Goal: Transaction & Acquisition: Purchase product/service

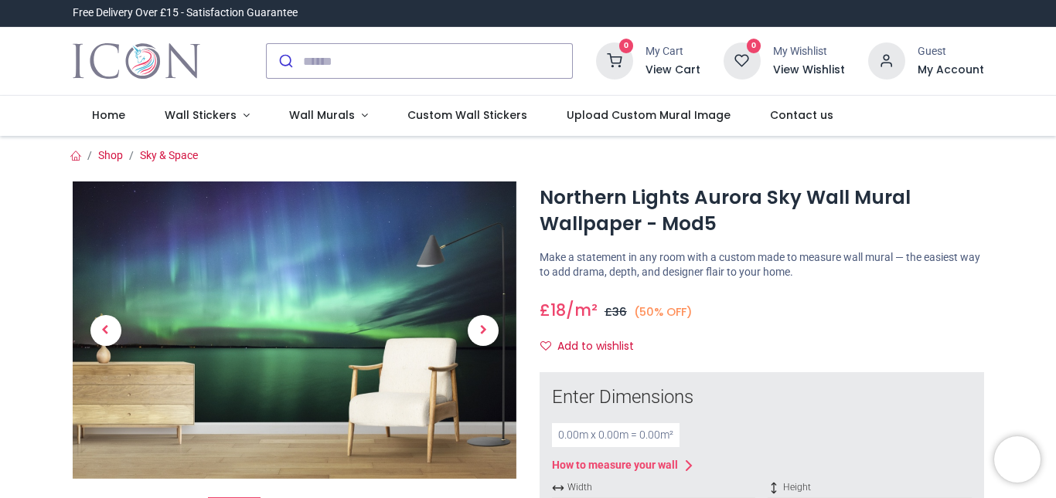
scroll to position [77, 0]
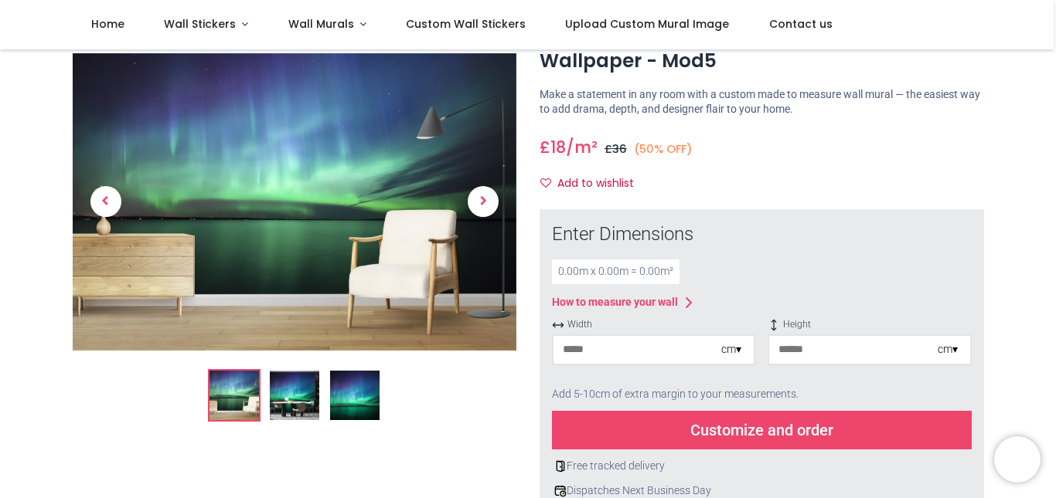
click at [604, 272] on div "0.00 m x 0.00 m = 0.00 m²" at bounding box center [616, 272] width 128 height 25
click at [580, 351] on input "number" at bounding box center [637, 350] width 168 height 28
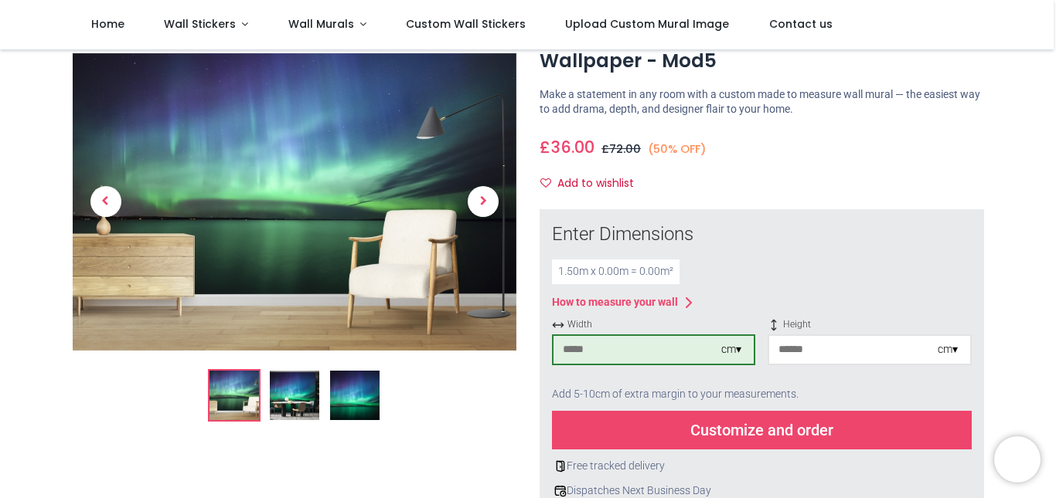
type input "***"
click at [792, 352] on input "number" at bounding box center [853, 350] width 168 height 28
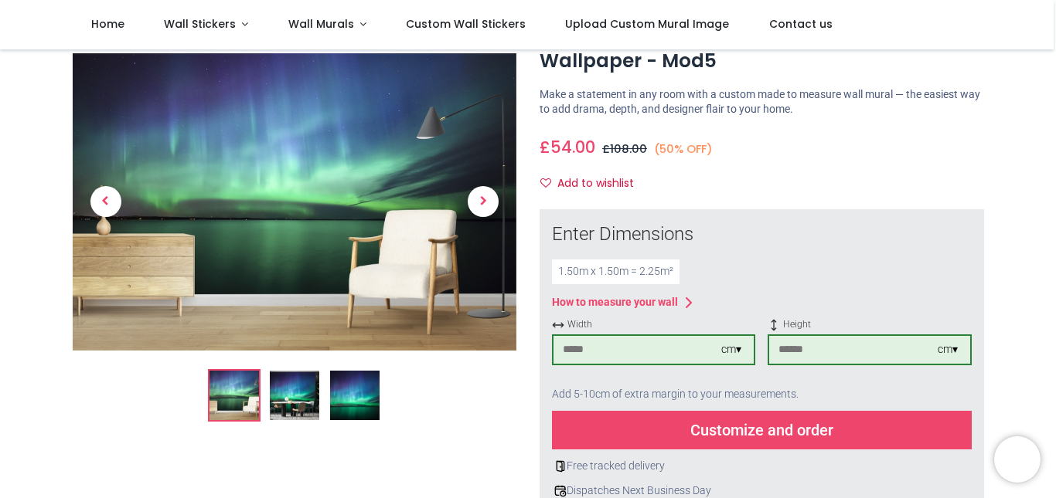
type input "***"
click at [642, 429] on div "Customize and order" at bounding box center [762, 430] width 420 height 39
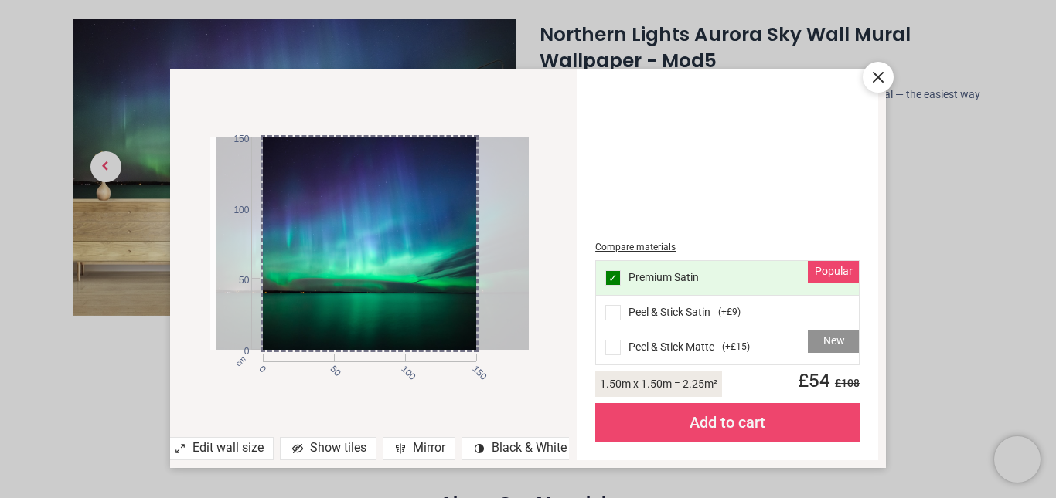
click at [425, 210] on div at bounding box center [375, 244] width 319 height 213
click at [608, 311] on span at bounding box center [612, 312] width 15 height 15
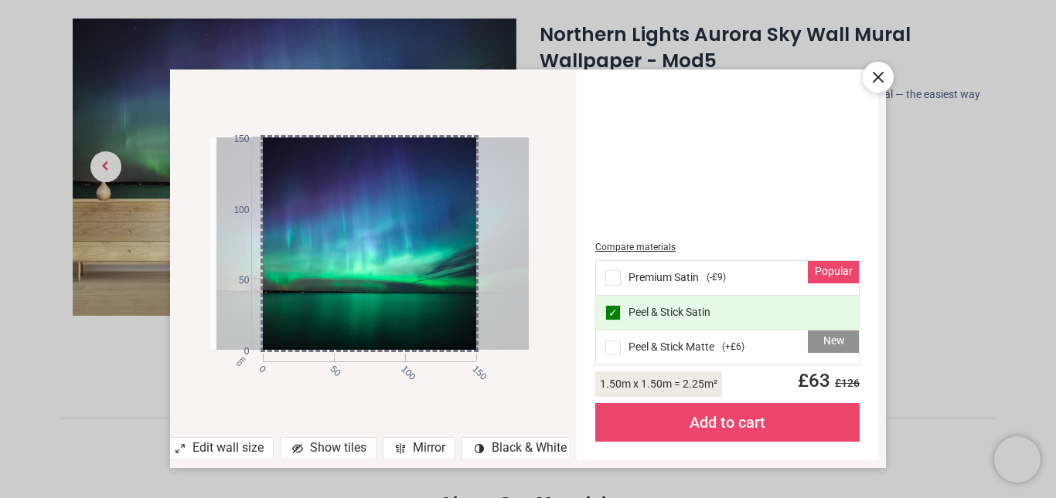
click at [308, 447] on div "Show tiles" at bounding box center [328, 448] width 97 height 23
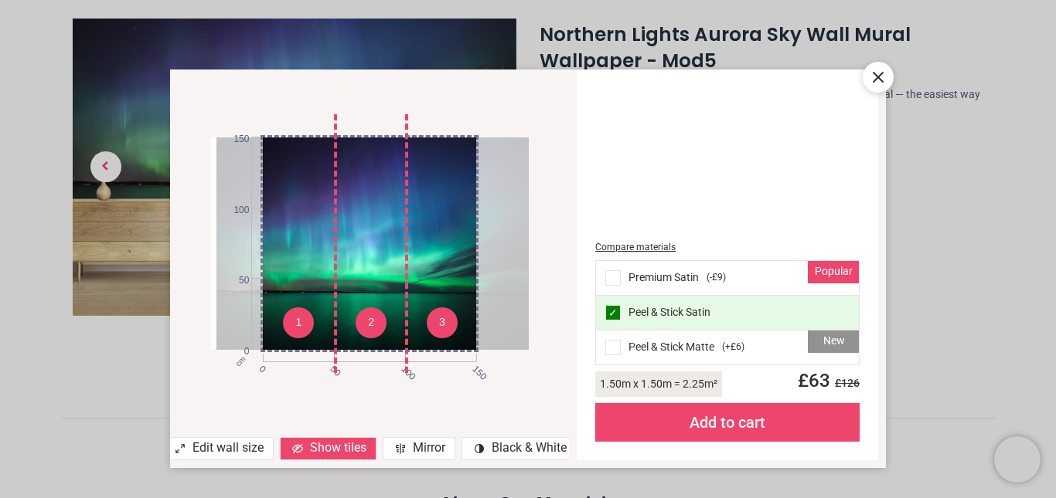
click at [886, 70] on icon at bounding box center [878, 77] width 19 height 19
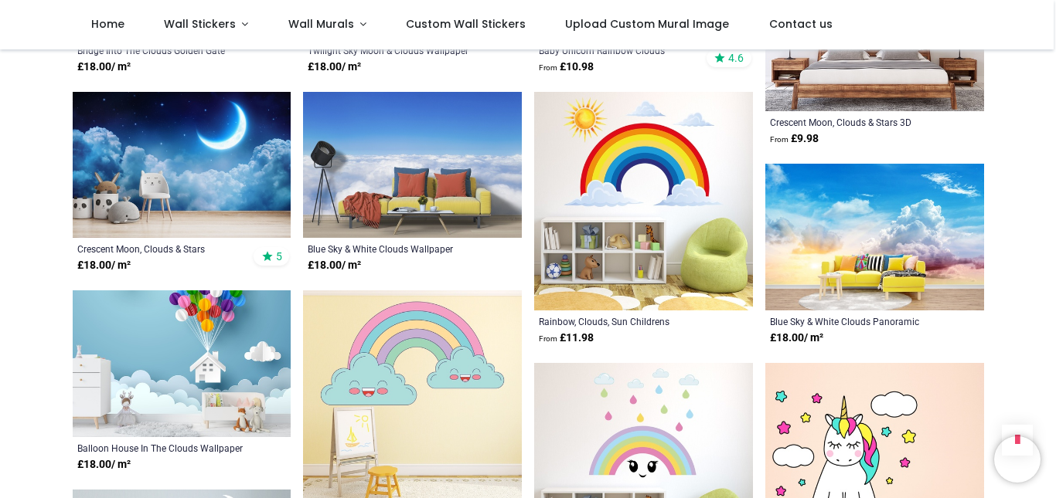
scroll to position [1700, 0]
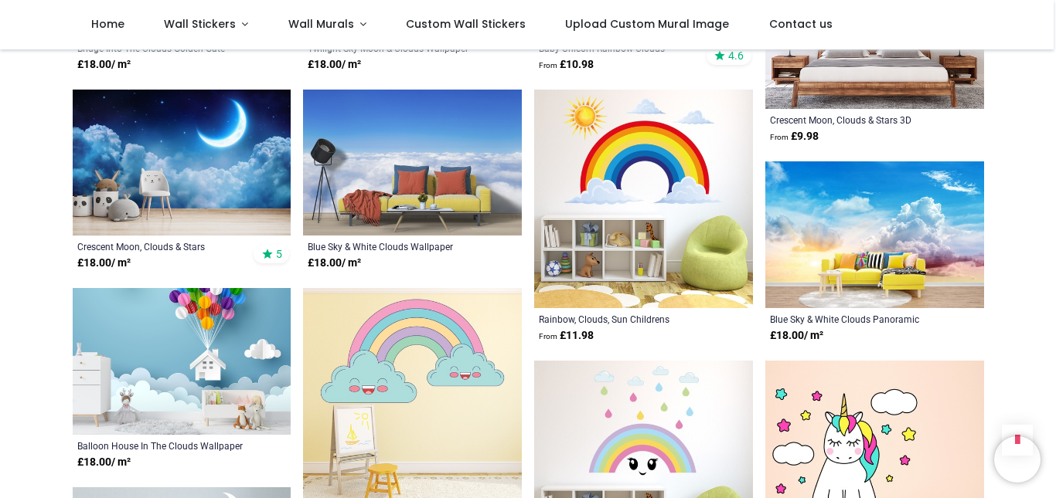
click at [876, 202] on img at bounding box center [874, 235] width 219 height 146
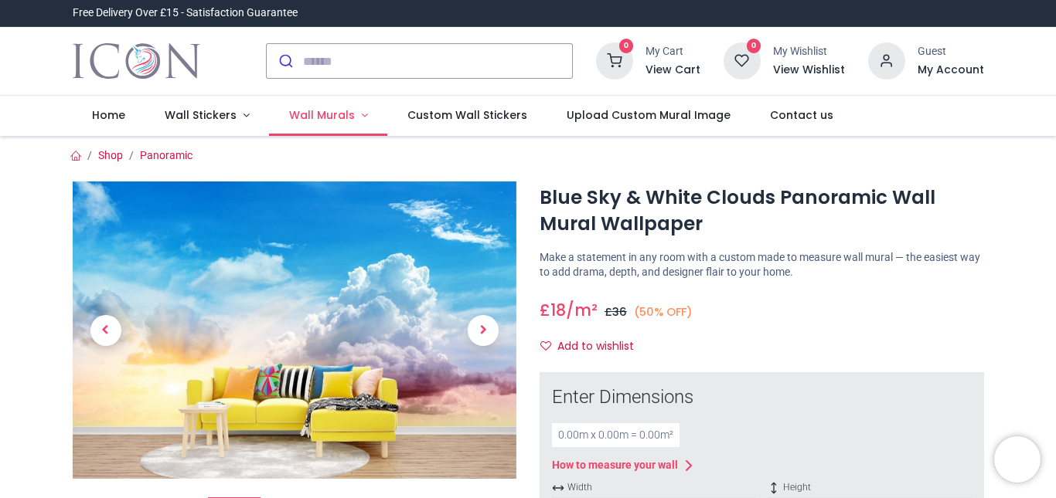
click at [294, 120] on span "Wall Murals" at bounding box center [322, 114] width 66 height 15
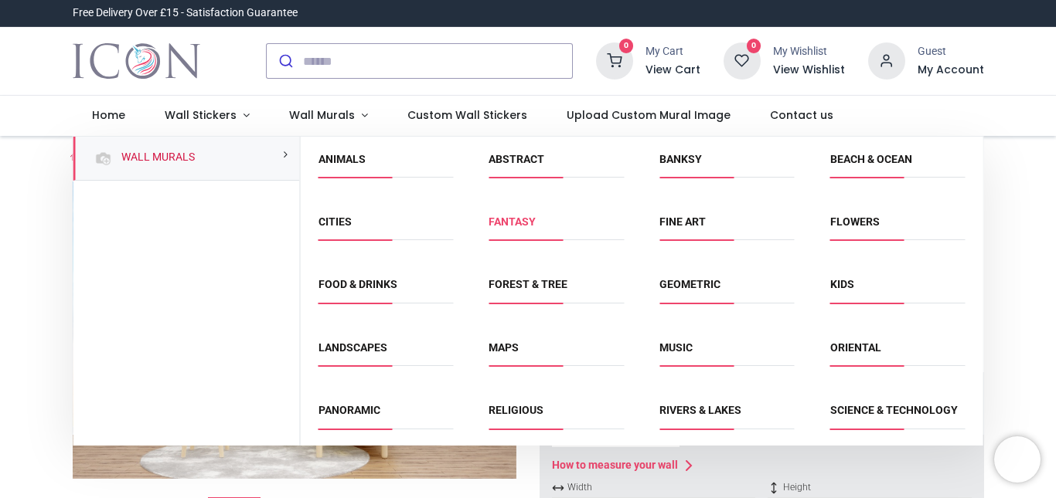
click at [520, 218] on link "Fantasy" at bounding box center [511, 222] width 47 height 12
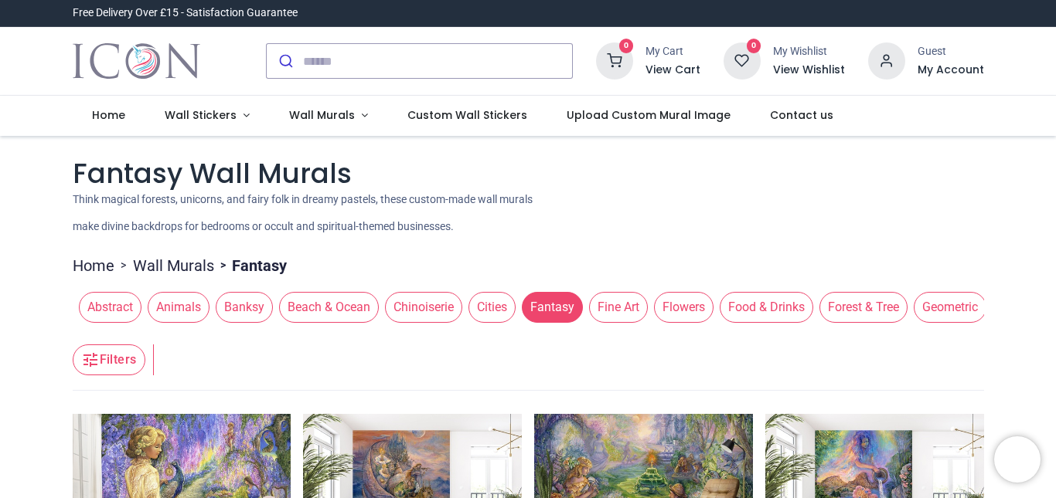
click at [332, 311] on span "Beach & Ocean" at bounding box center [329, 307] width 100 height 31
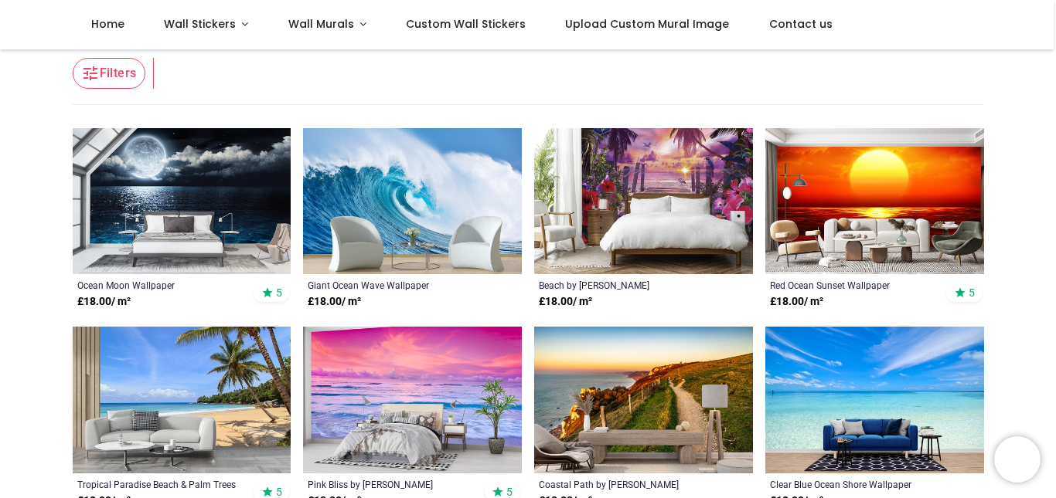
scroll to position [232, 0]
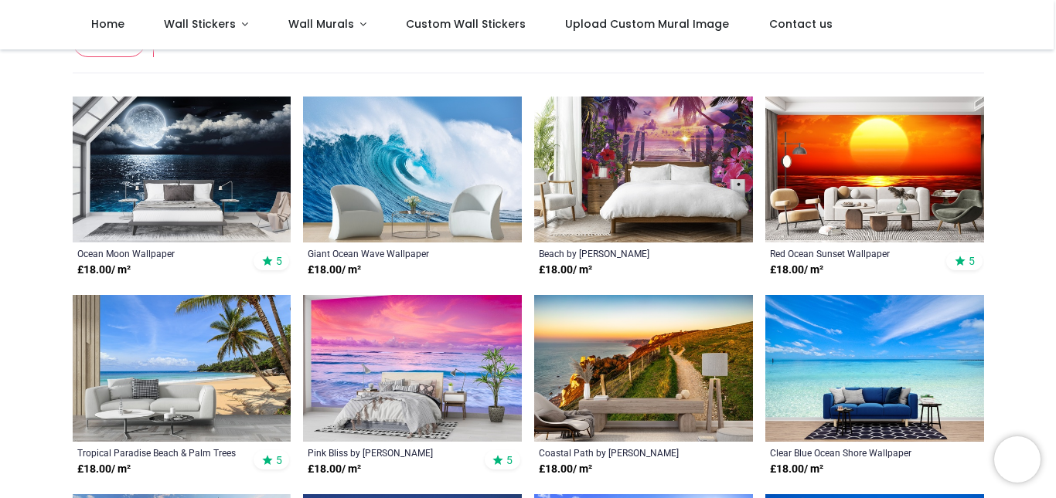
click at [888, 360] on img at bounding box center [874, 368] width 219 height 146
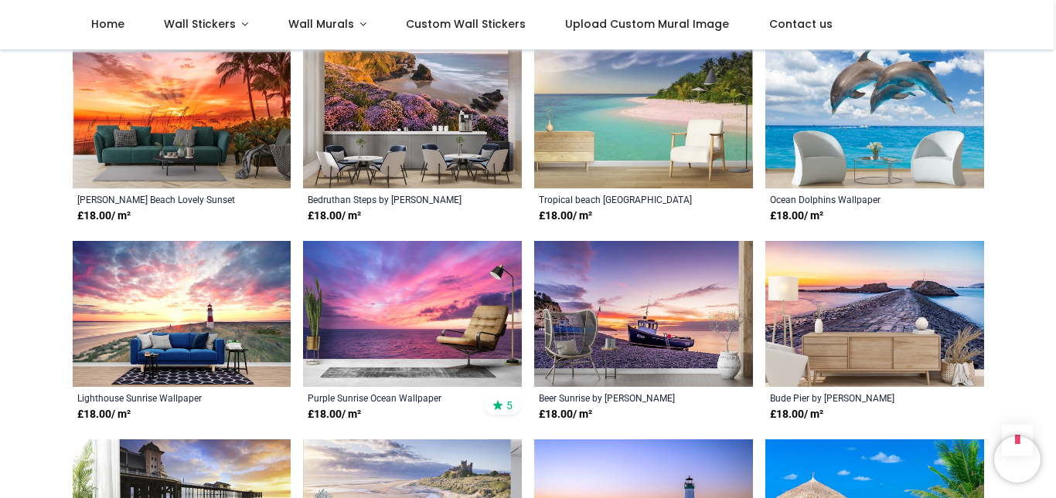
scroll to position [1159, 0]
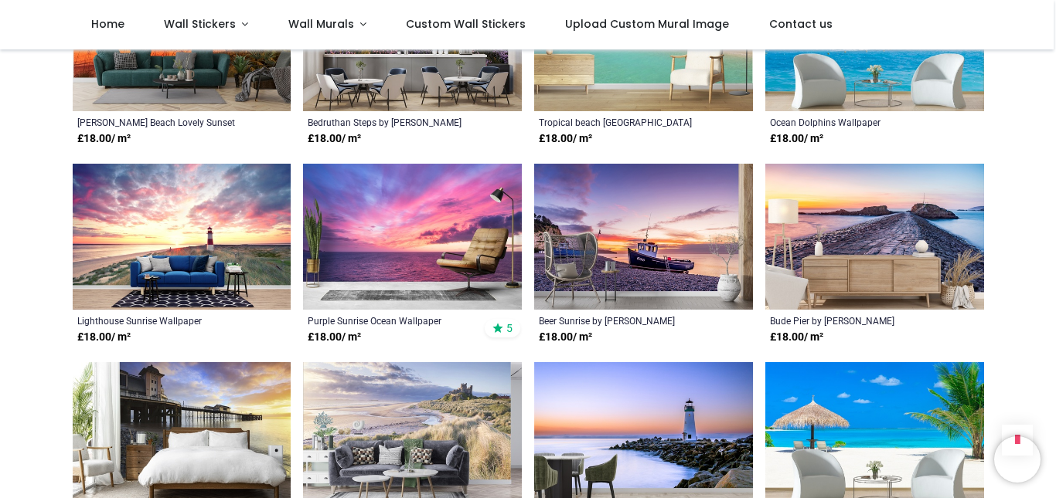
click at [405, 251] on img at bounding box center [412, 237] width 219 height 146
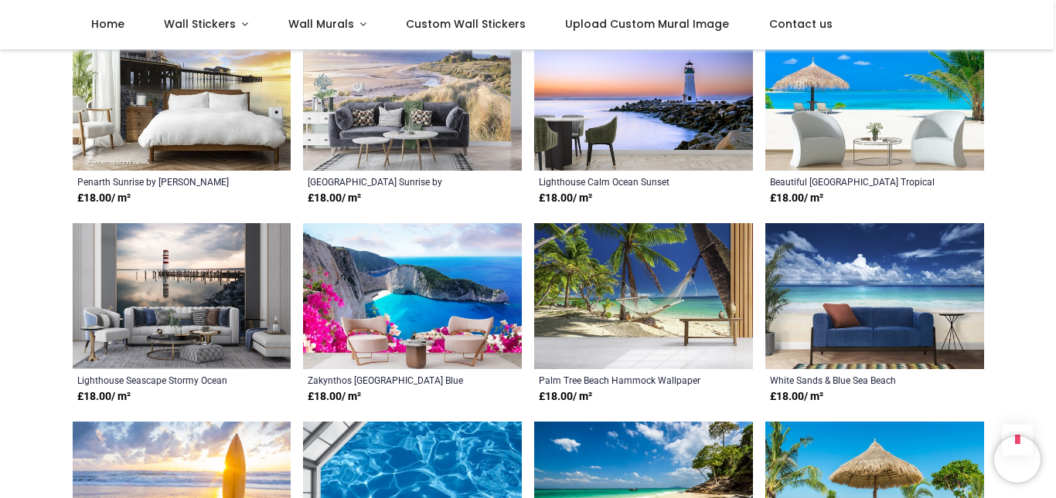
scroll to position [1546, 0]
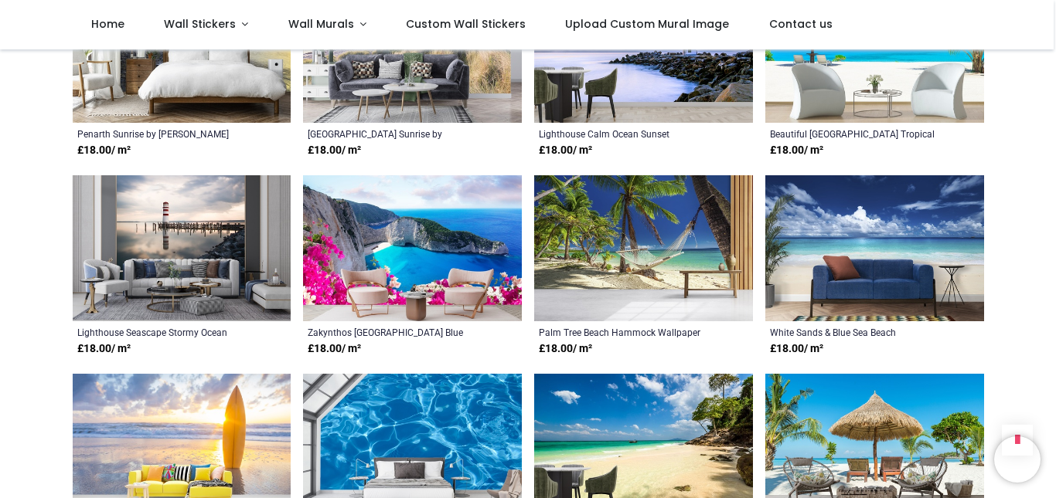
click at [849, 233] on img at bounding box center [874, 248] width 219 height 146
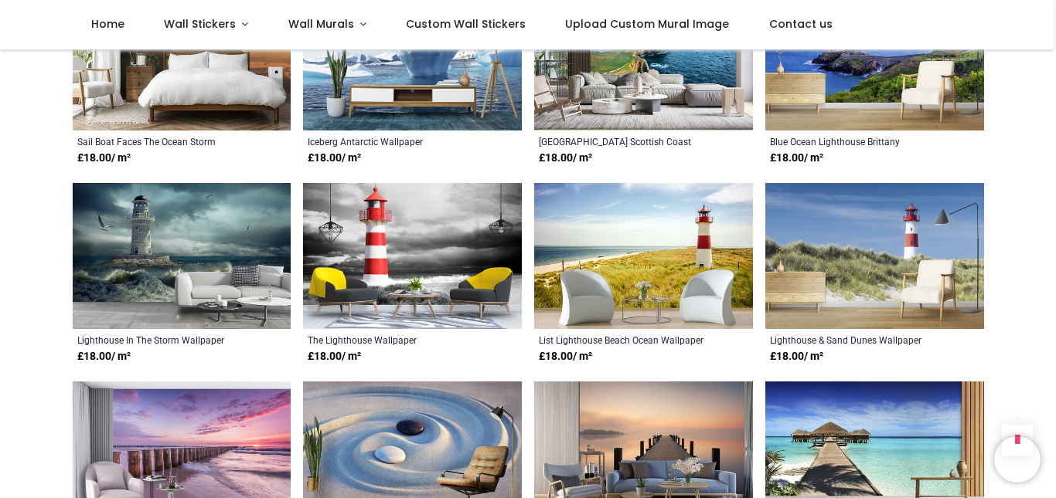
scroll to position [2627, 0]
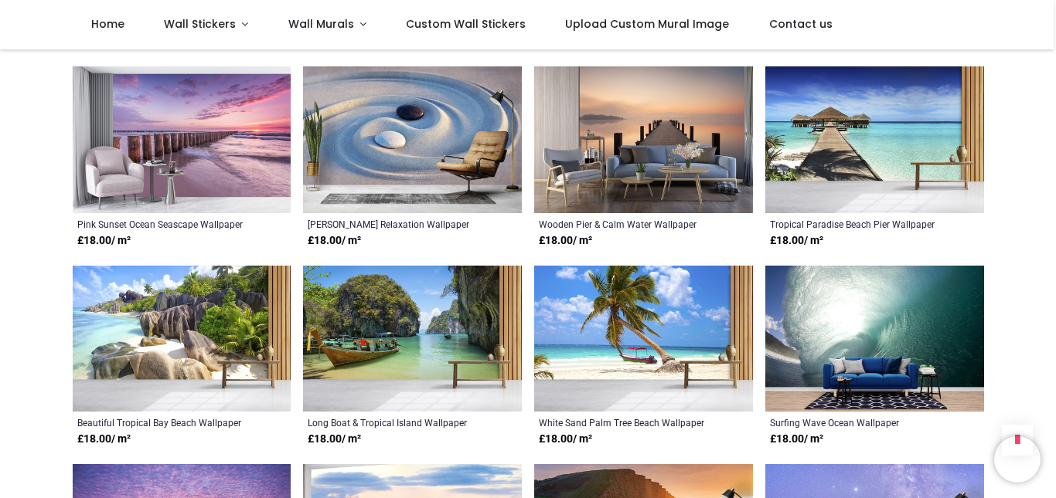
scroll to position [2859, 0]
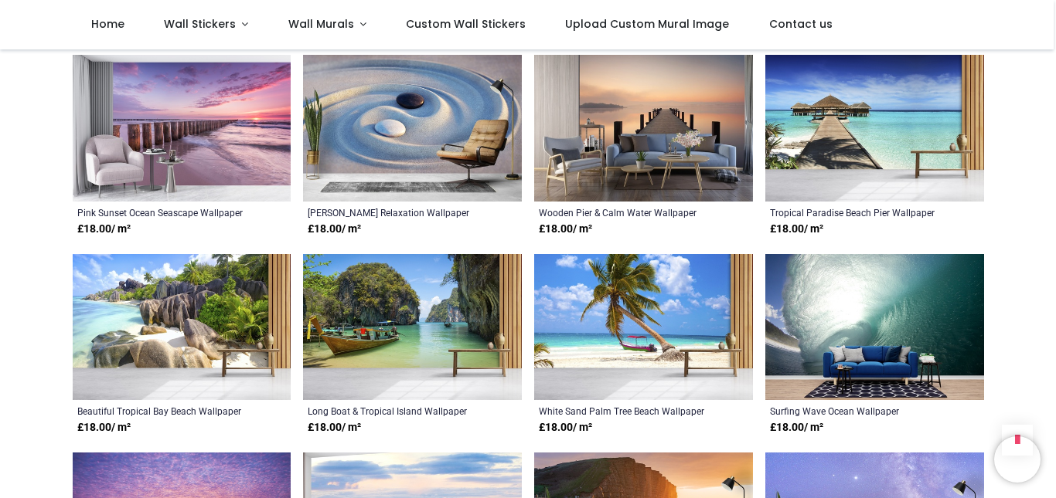
click at [889, 308] on img at bounding box center [874, 327] width 219 height 146
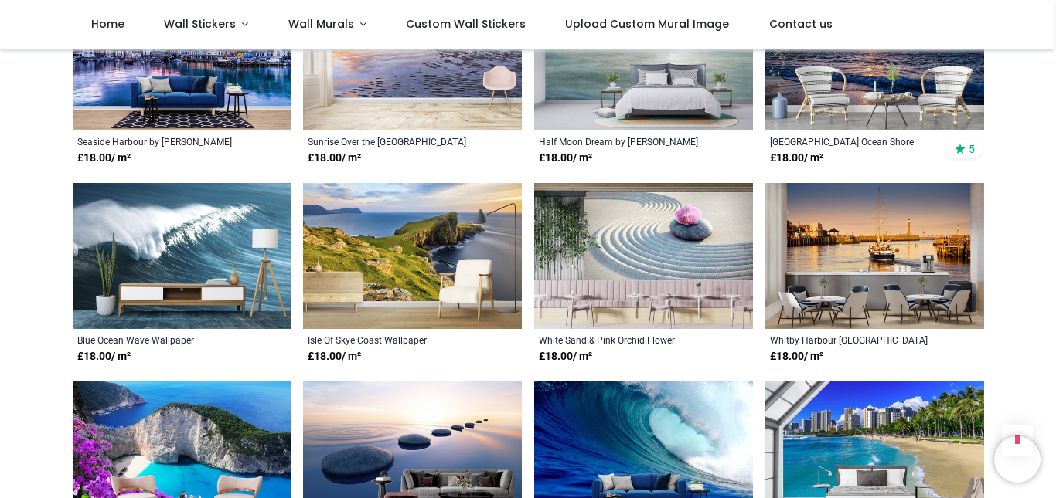
scroll to position [3555, 0]
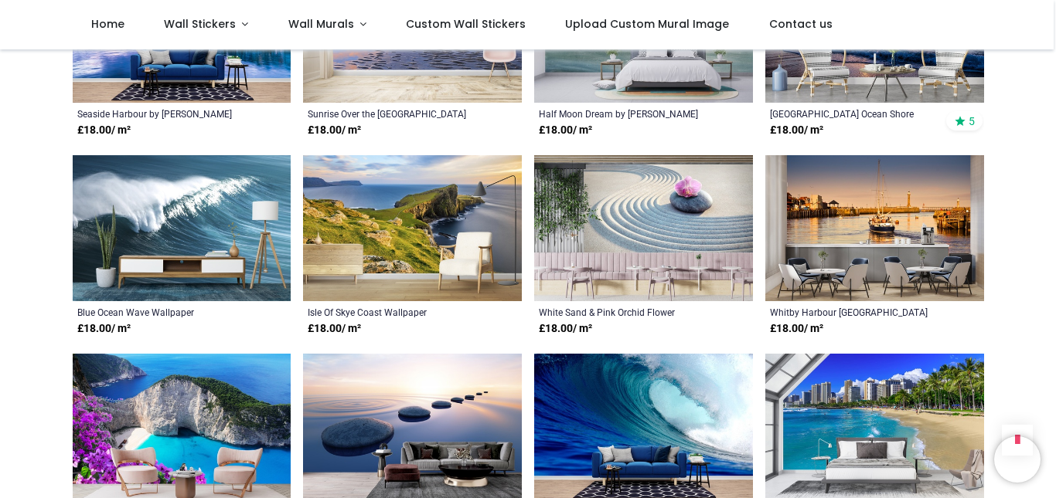
click at [683, 396] on img at bounding box center [643, 427] width 219 height 146
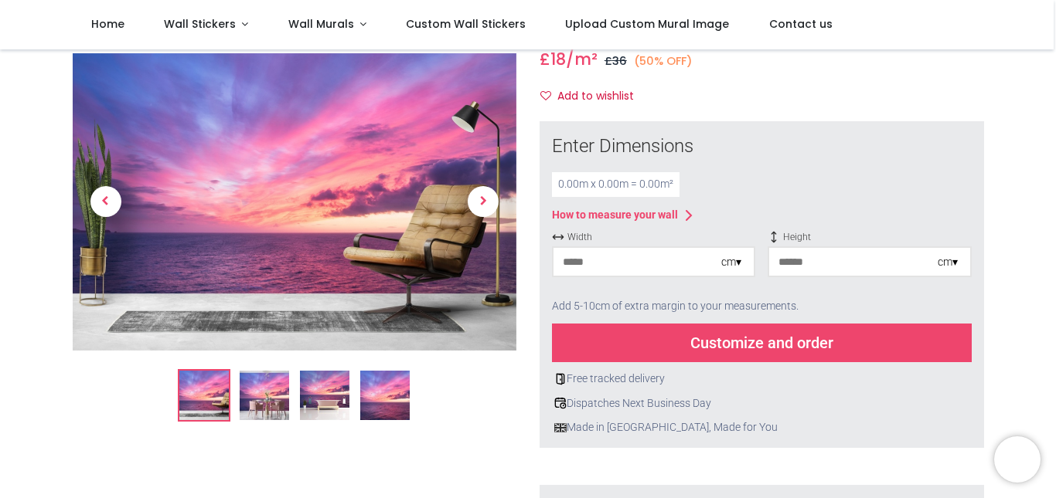
scroll to position [155, 0]
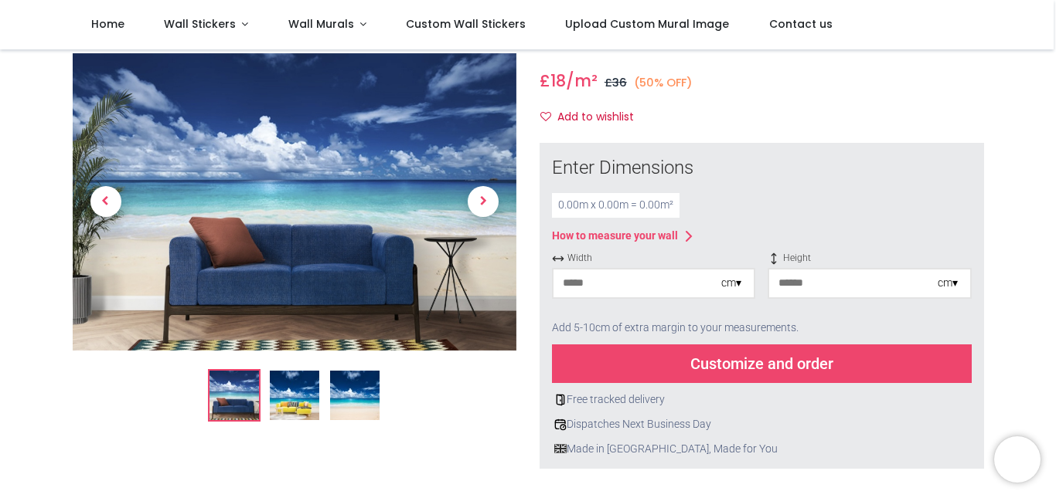
scroll to position [155, 0]
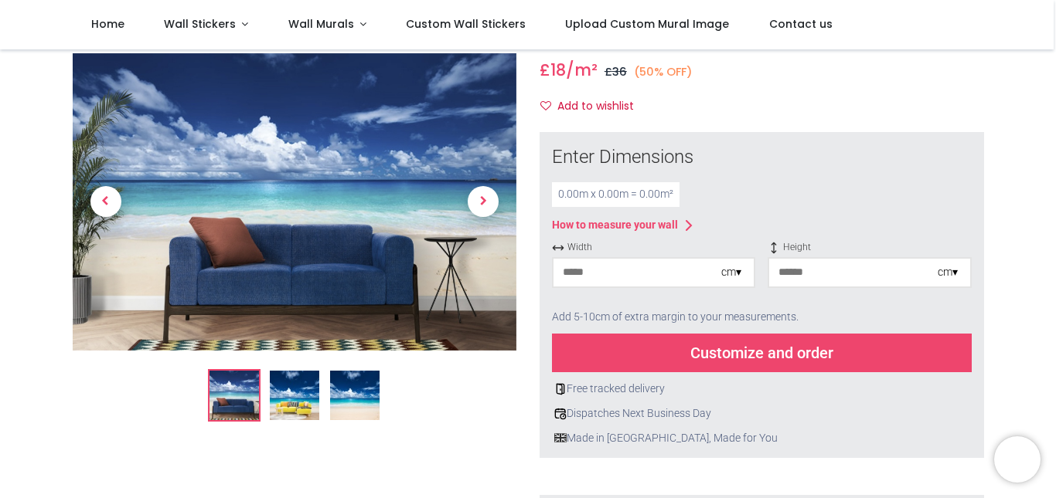
click at [348, 408] on img at bounding box center [354, 395] width 49 height 49
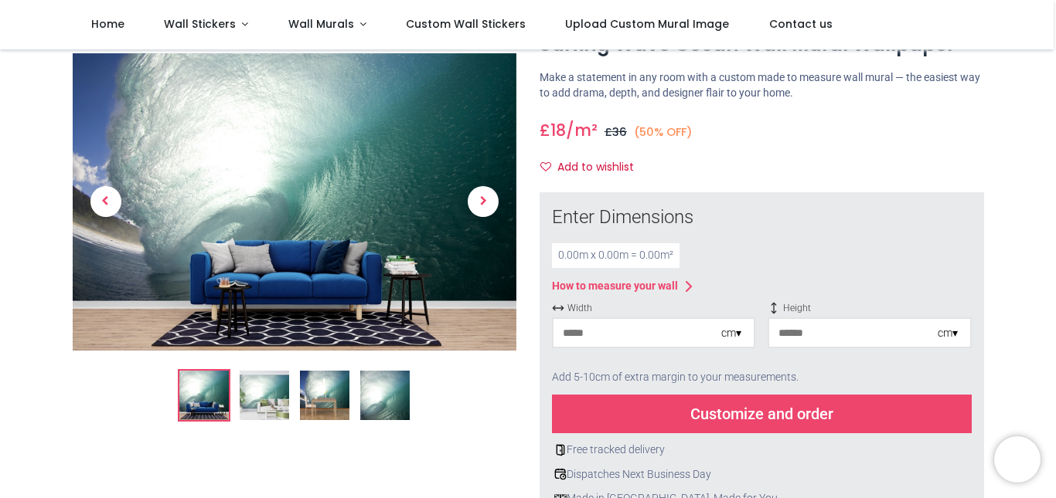
scroll to position [155, 0]
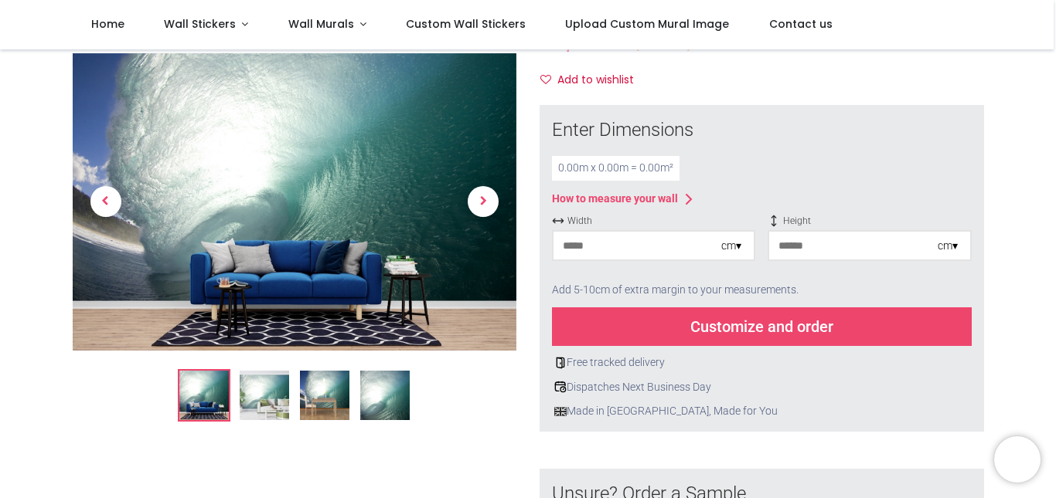
click at [661, 245] on input "number" at bounding box center [637, 246] width 168 height 28
type input "*"
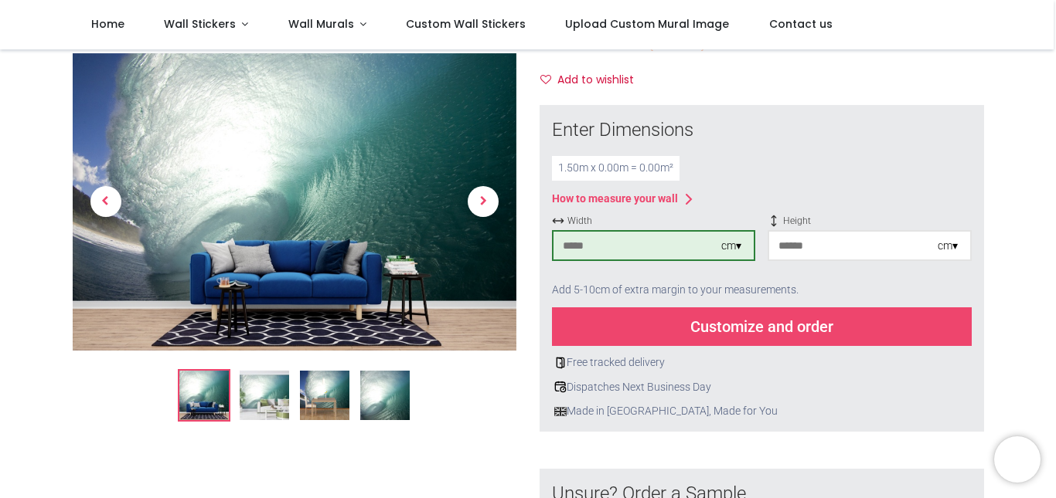
type input "***"
click at [794, 248] on input "number" at bounding box center [853, 246] width 168 height 28
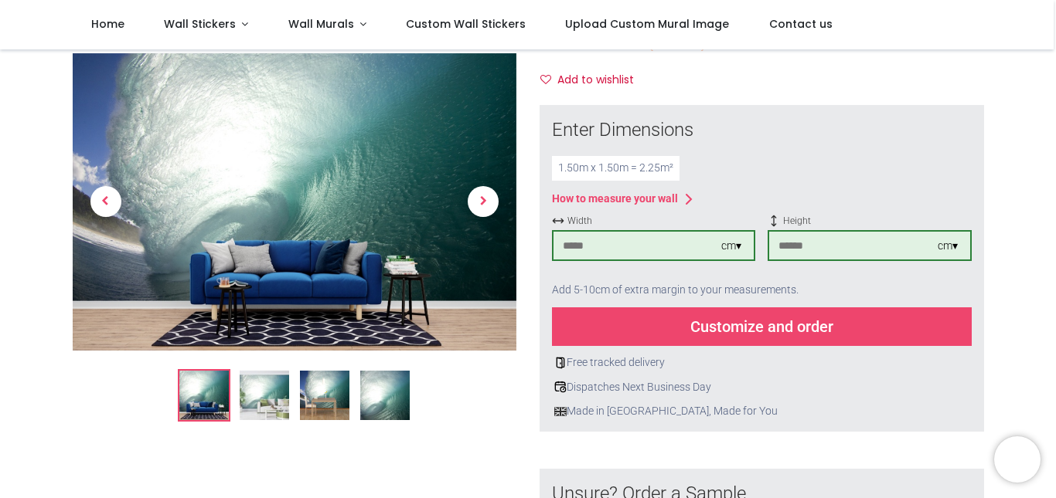
type input "***"
click at [626, 334] on div "Customize and order" at bounding box center [762, 327] width 420 height 39
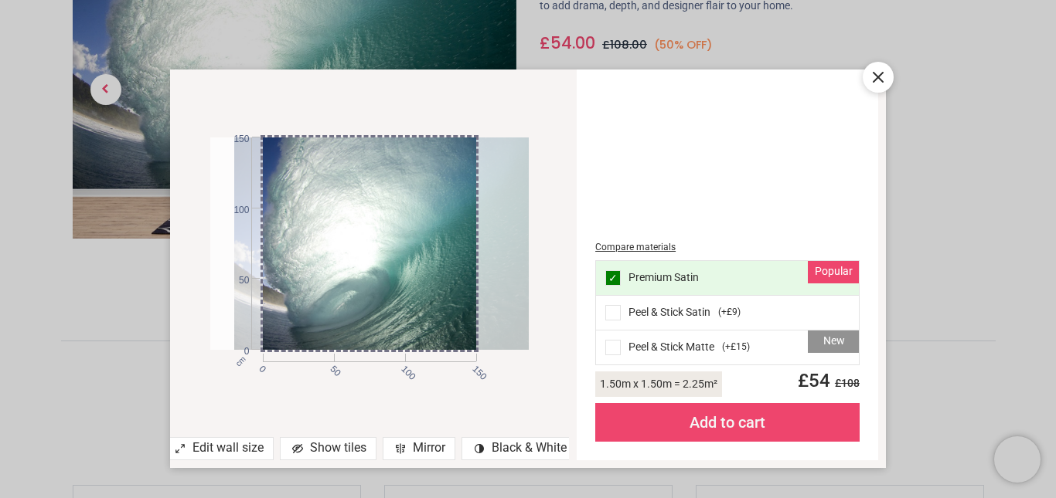
drag, startPoint x: 350, startPoint y: 228, endPoint x: 393, endPoint y: 209, distance: 47.4
click at [393, 209] on div at bounding box center [393, 244] width 319 height 213
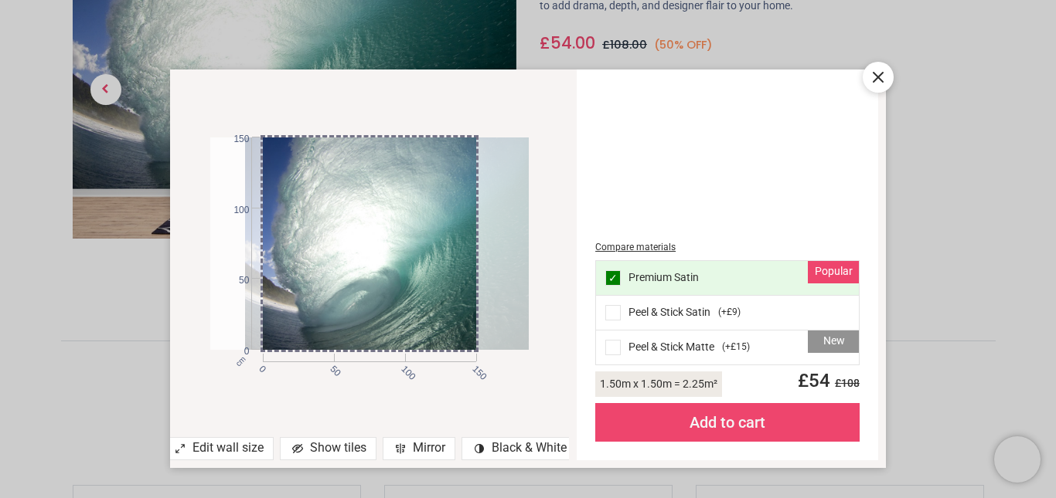
drag, startPoint x: 400, startPoint y: 283, endPoint x: 410, endPoint y: 281, distance: 10.9
click at [410, 281] on div at bounding box center [404, 244] width 319 height 213
click at [885, 76] on icon at bounding box center [878, 77] width 19 height 19
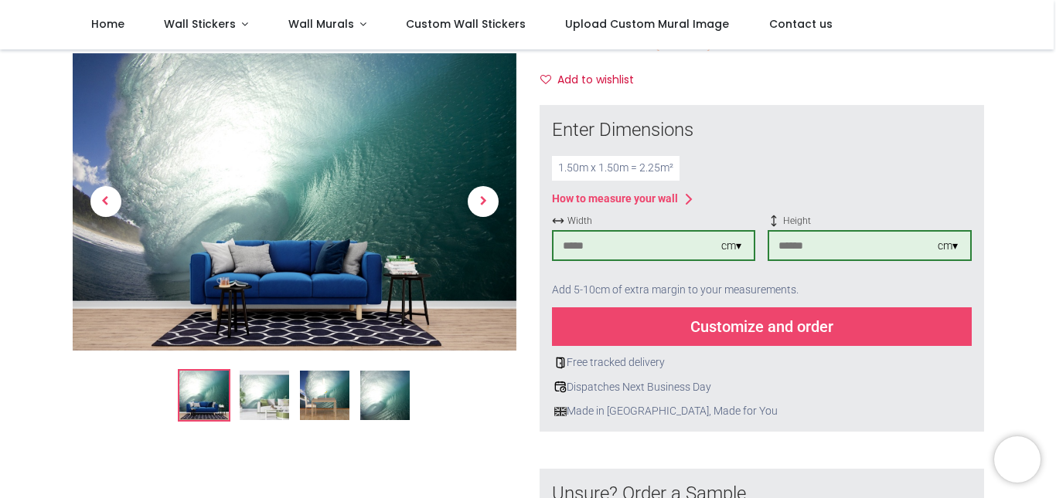
click at [378, 405] on img at bounding box center [384, 395] width 49 height 49
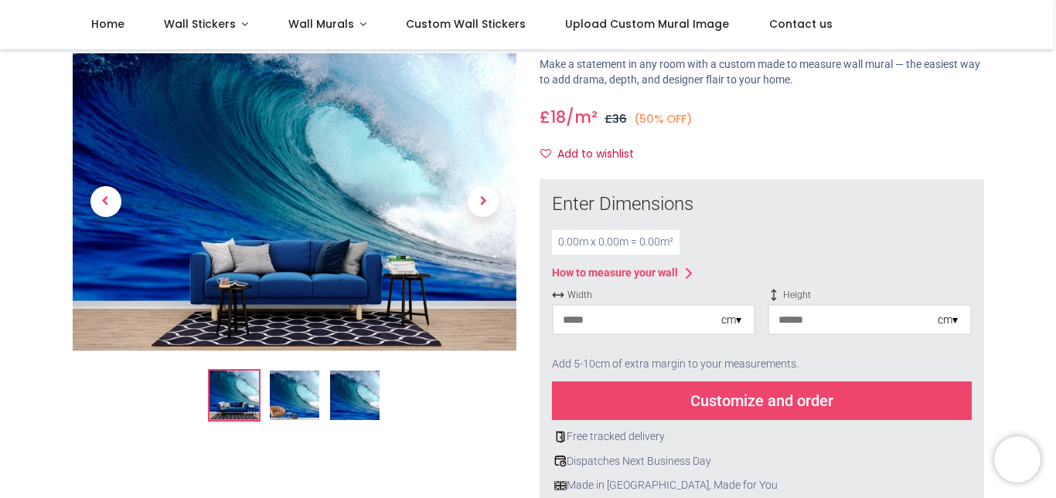
scroll to position [155, 0]
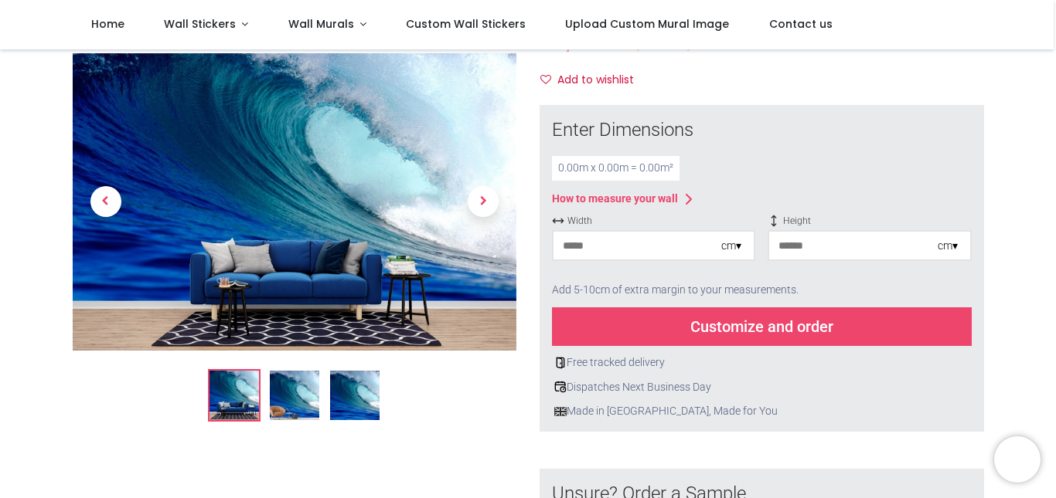
click at [359, 412] on img at bounding box center [354, 395] width 49 height 49
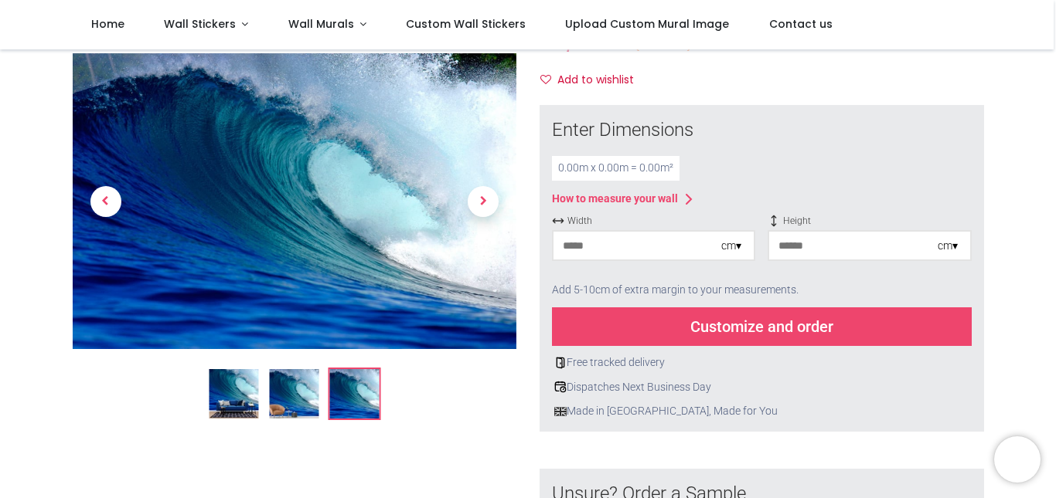
click at [679, 254] on input "number" at bounding box center [637, 246] width 168 height 28
